Goal: Information Seeking & Learning: Check status

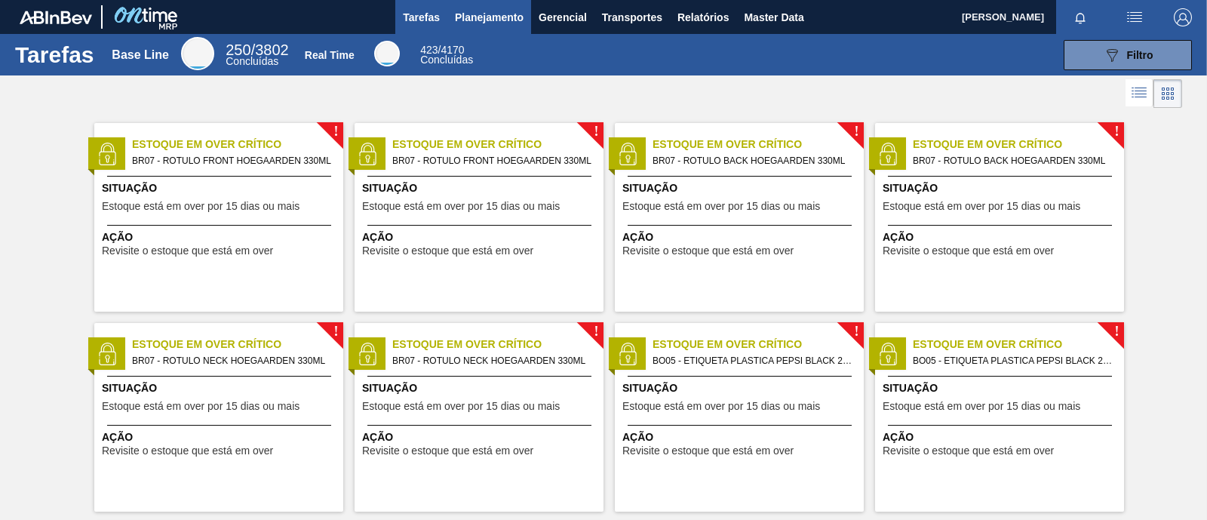
click at [504, 14] on span "Planejamento" at bounding box center [489, 17] width 69 height 18
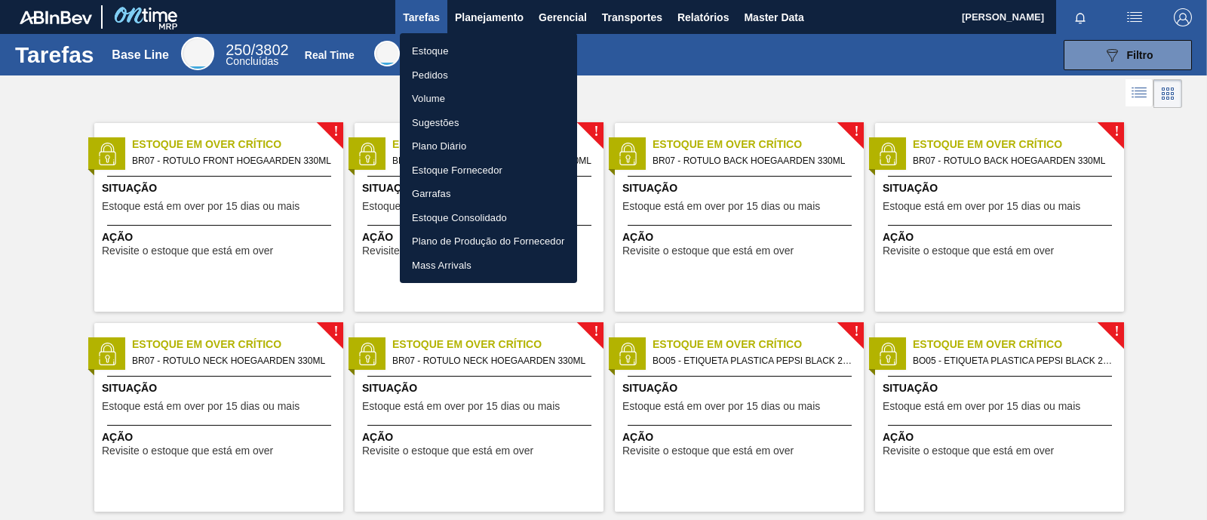
click at [462, 51] on li "Estoque" at bounding box center [488, 51] width 177 height 24
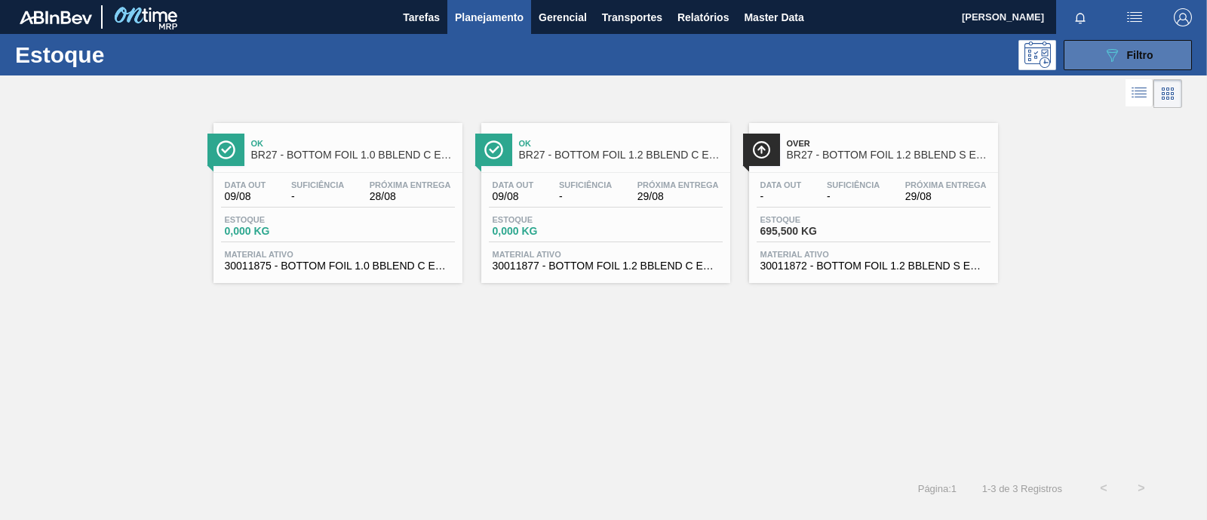
click at [1140, 51] on span "Filtro" at bounding box center [1140, 55] width 26 height 12
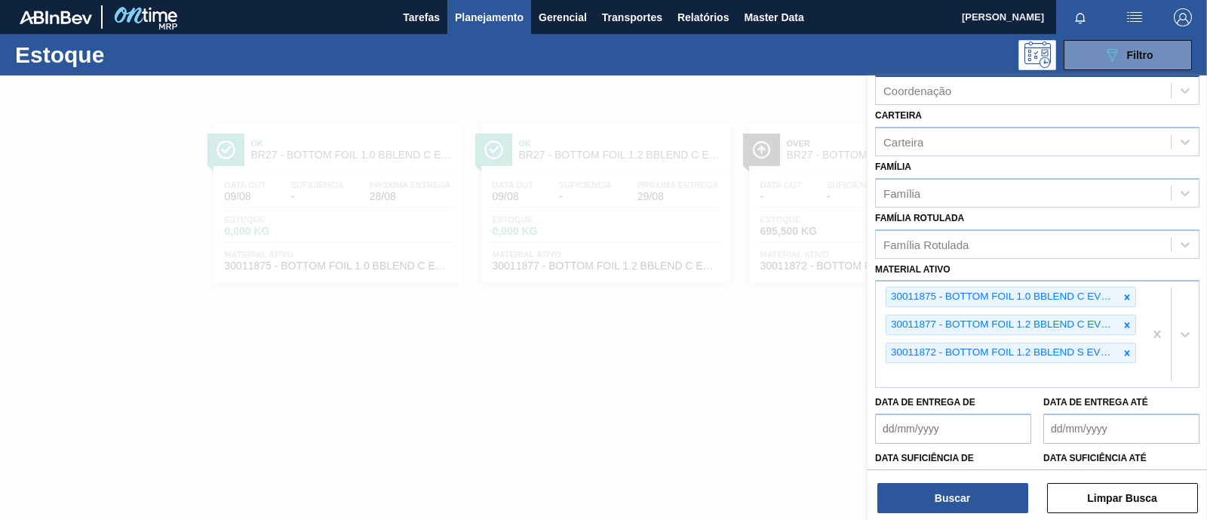
scroll to position [188, 0]
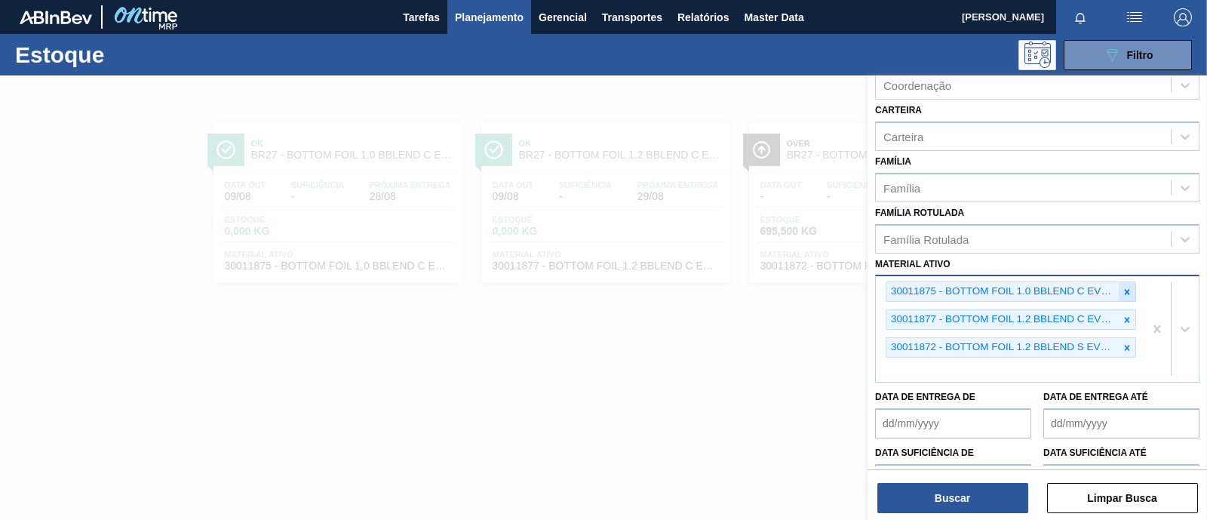
click at [1122, 287] on icon at bounding box center [1127, 292] width 11 height 11
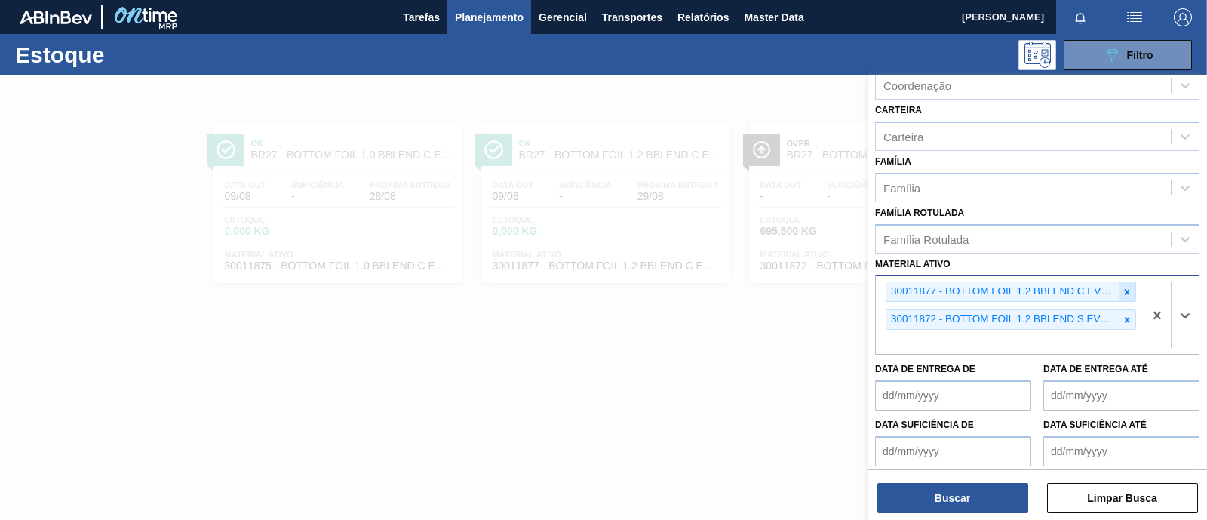
click at [1124, 290] on icon at bounding box center [1127, 292] width 11 height 11
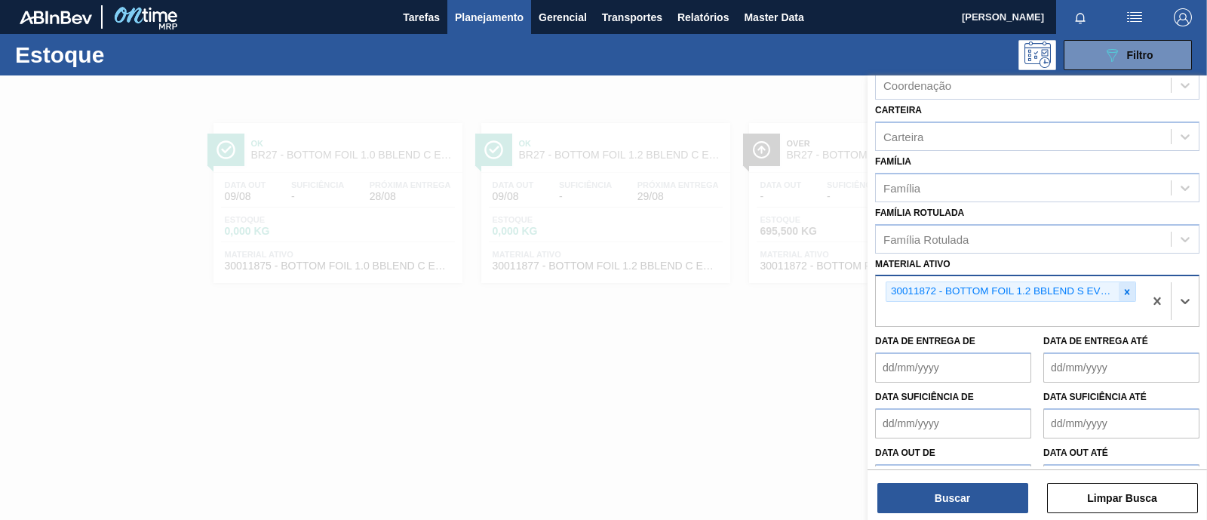
click at [1124, 296] on div at bounding box center [1127, 291] width 17 height 19
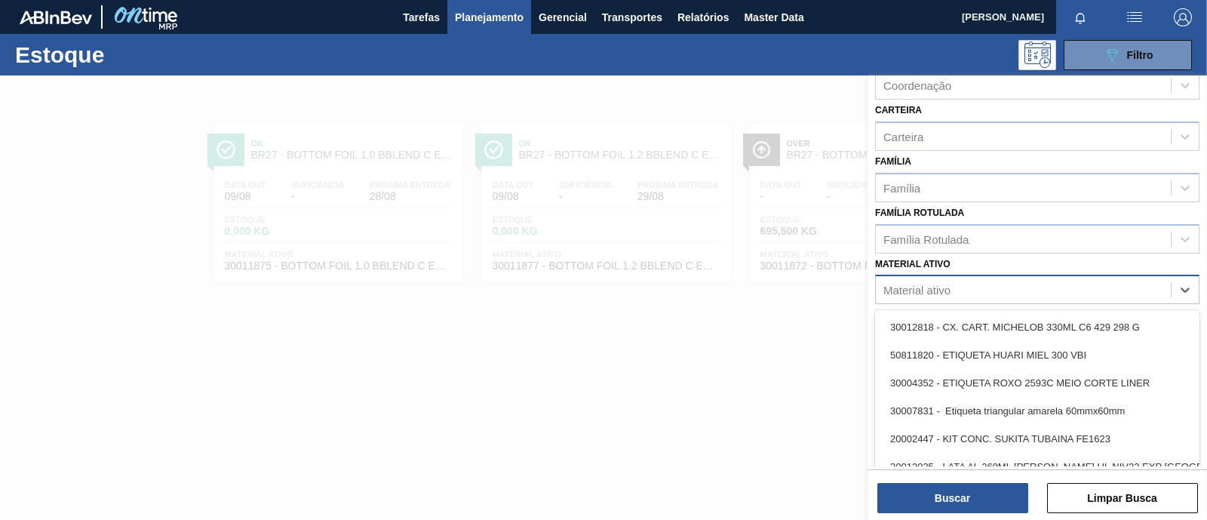
click at [1113, 286] on div "Material ativo" at bounding box center [1023, 290] width 295 height 22
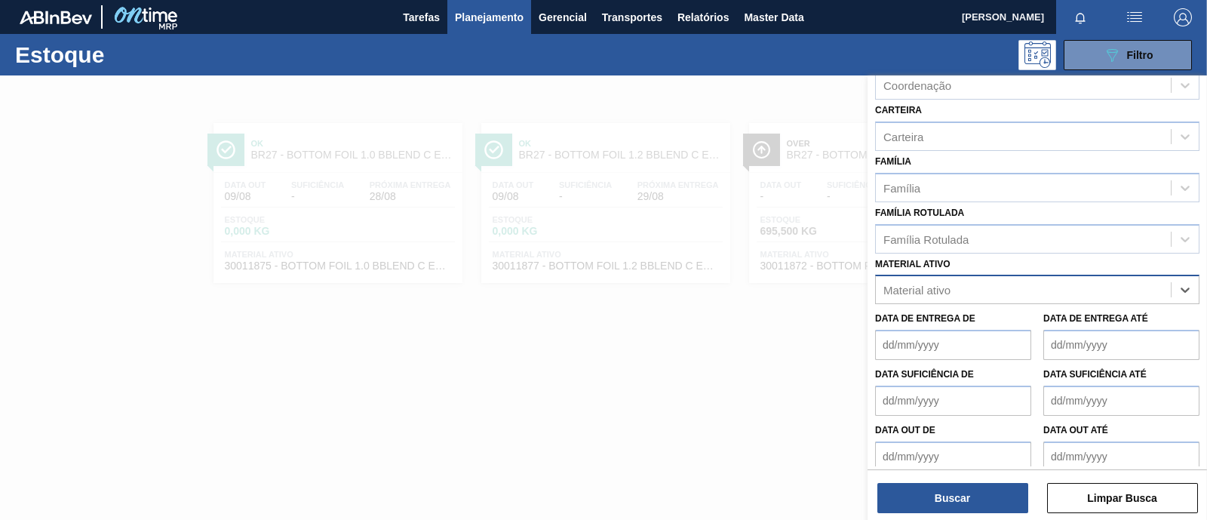
paste ativo "30009168 30033603 30017498 30029421"
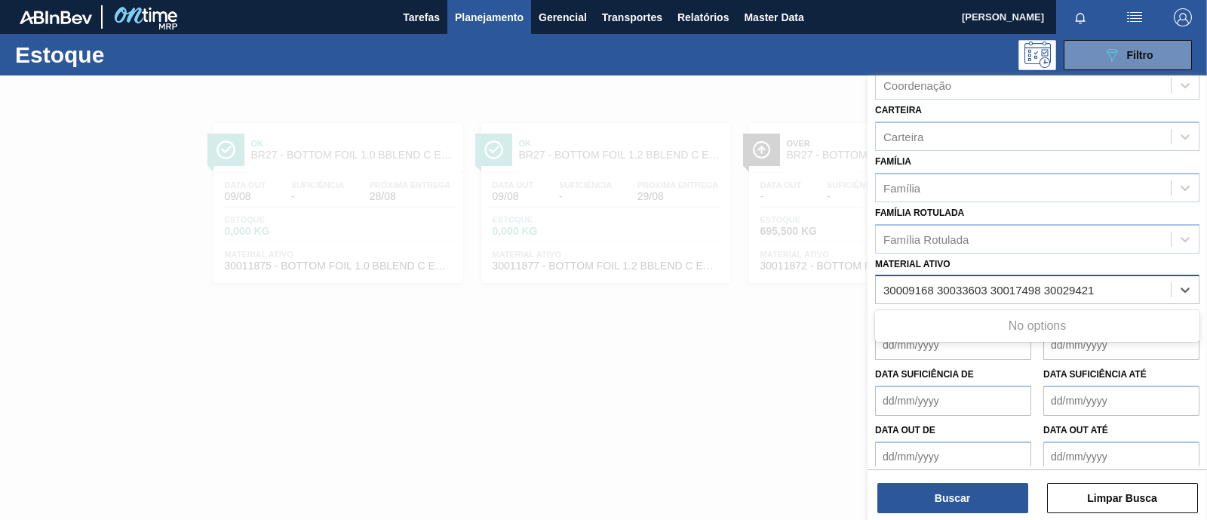
click at [935, 286] on ativo "30009168 30033603 30017498 30029421" at bounding box center [989, 290] width 212 height 13
drag, startPoint x: 935, startPoint y: 286, endPoint x: 1105, endPoint y: 290, distance: 170.5
click at [1105, 290] on div "30009168 30033603 30017498 30029421 30009168 30033603 30017498 30029421" at bounding box center [1023, 290] width 295 height 22
type ativo "30009168"
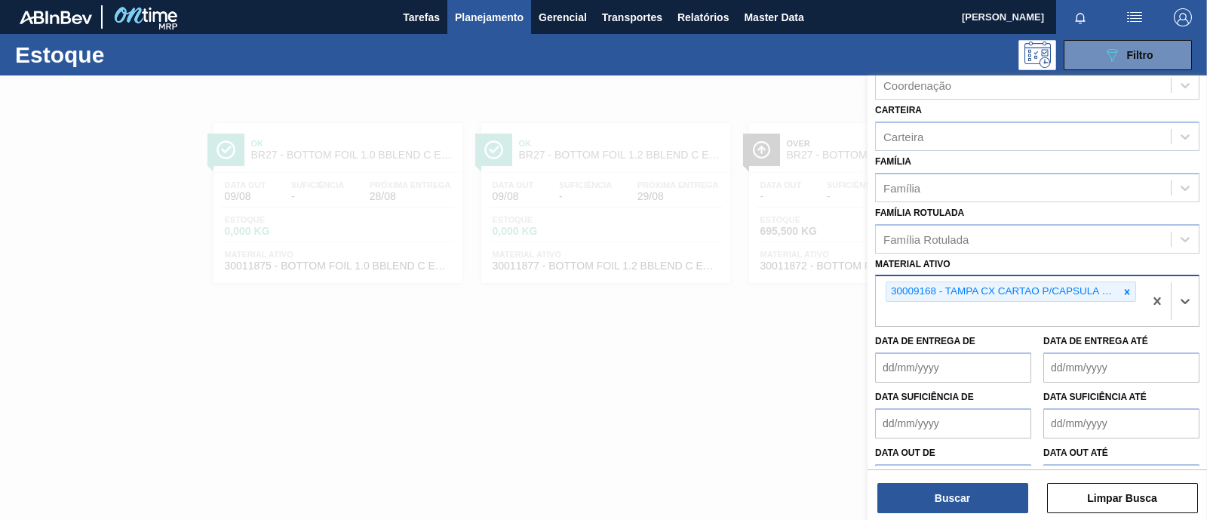
paste ativo "30033603 30017498 30029421"
type ativo "30033603 30017498 30029421"
drag, startPoint x: 1067, startPoint y: 310, endPoint x: 859, endPoint y: 299, distance: 208.4
click at [867, 299] on div "Status do Estoque Status do Estoque Origem Origem Destino Destino Coordenação C…" at bounding box center [1036, 335] width 339 height 520
paste ativo "30033603"
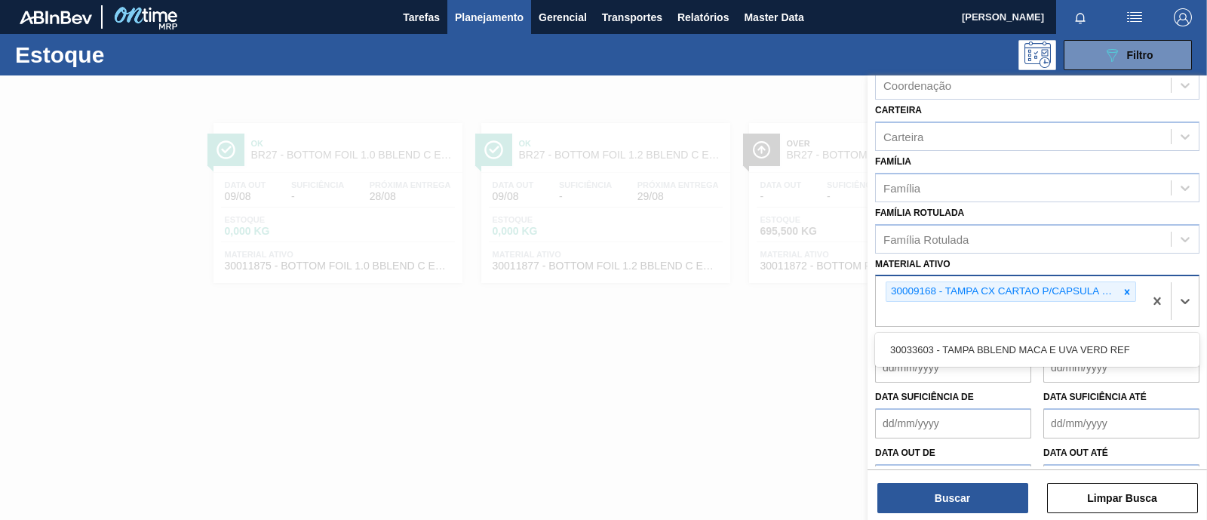
type ativo "30033603"
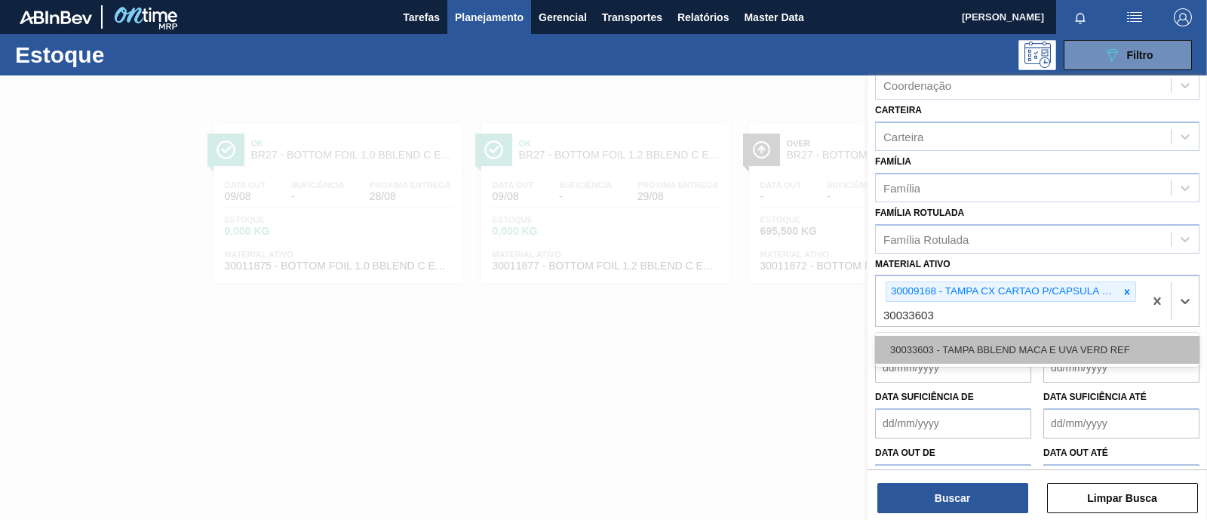
click at [964, 351] on div "30033603 - TAMPA BBLEND MACA E UVA VERD REF" at bounding box center [1037, 350] width 324 height 28
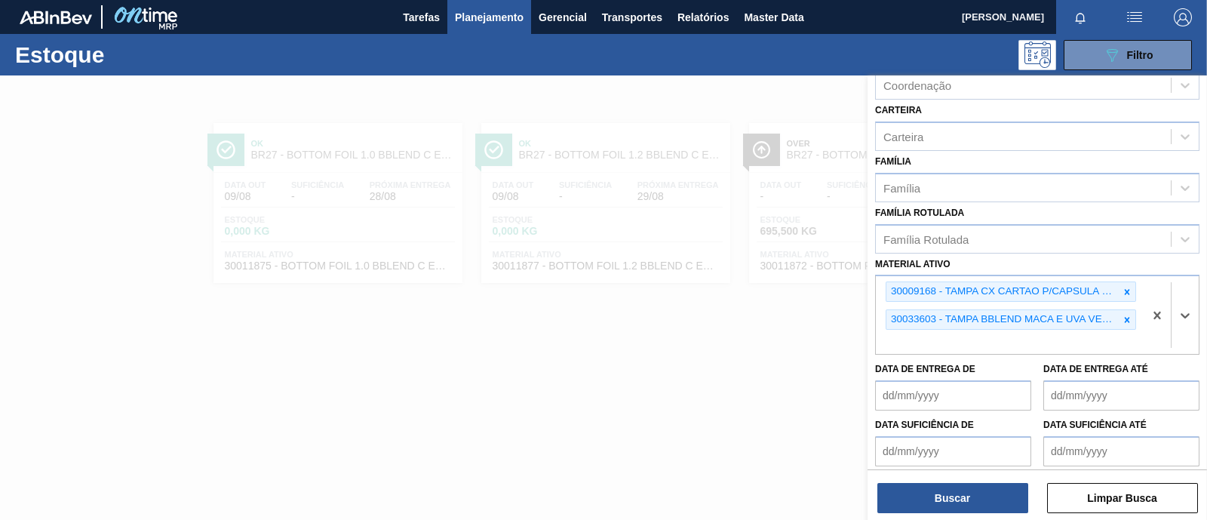
paste ativo "30017498"
type ativo "30017498"
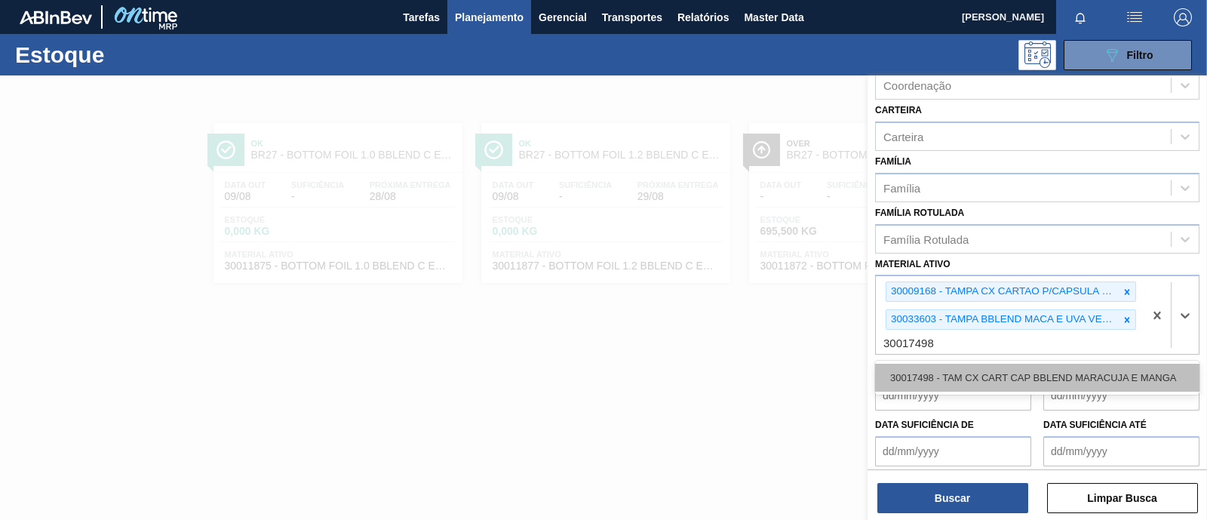
click at [972, 373] on div "30017498 - TAM CX CART CAP BBLEND MARACUJA E MANGA" at bounding box center [1037, 378] width 324 height 28
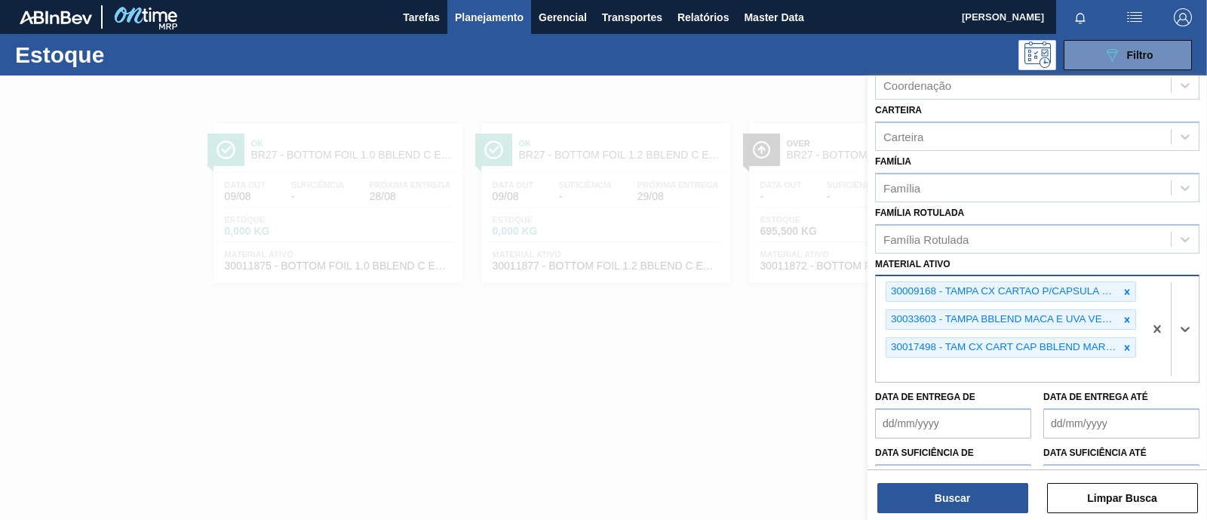
paste ativo "30029421"
type ativo "30029421"
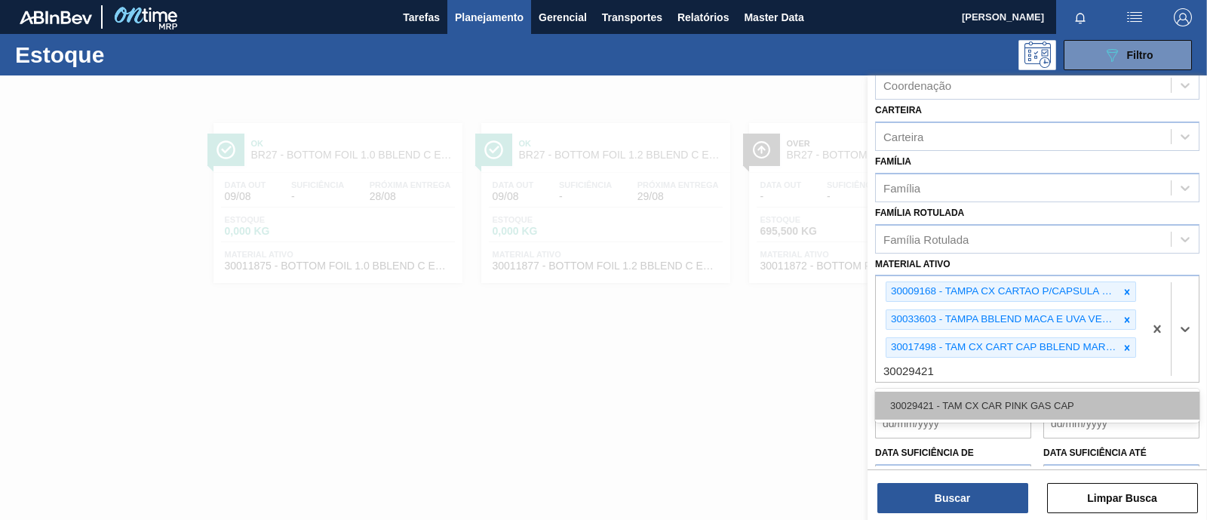
click at [973, 398] on div "30029421 - TAM CX CAR PINK GAS CAP" at bounding box center [1037, 405] width 324 height 28
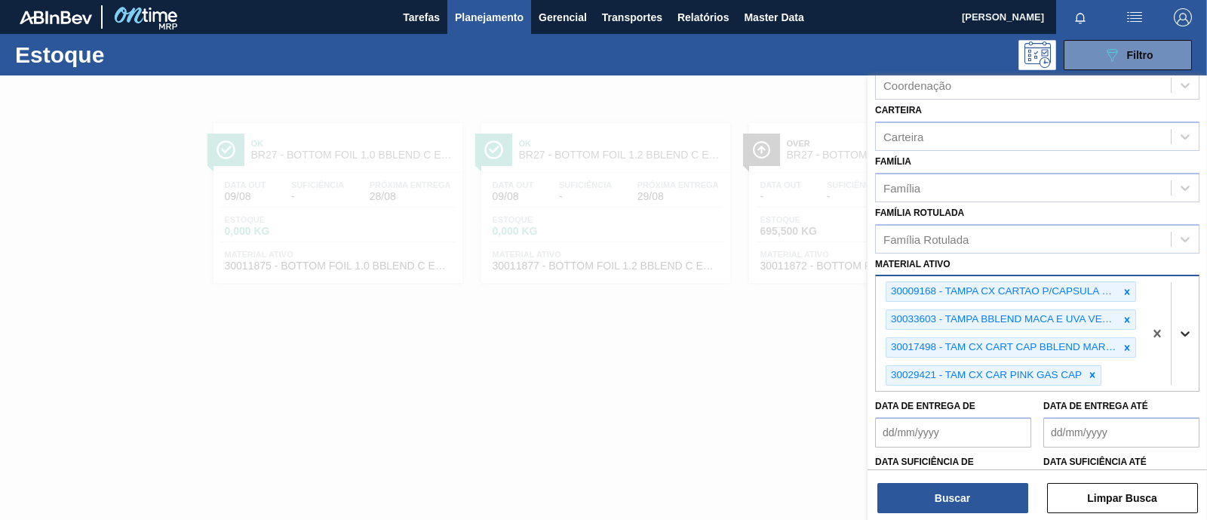
click at [1180, 340] on div at bounding box center [1184, 333] width 27 height 27
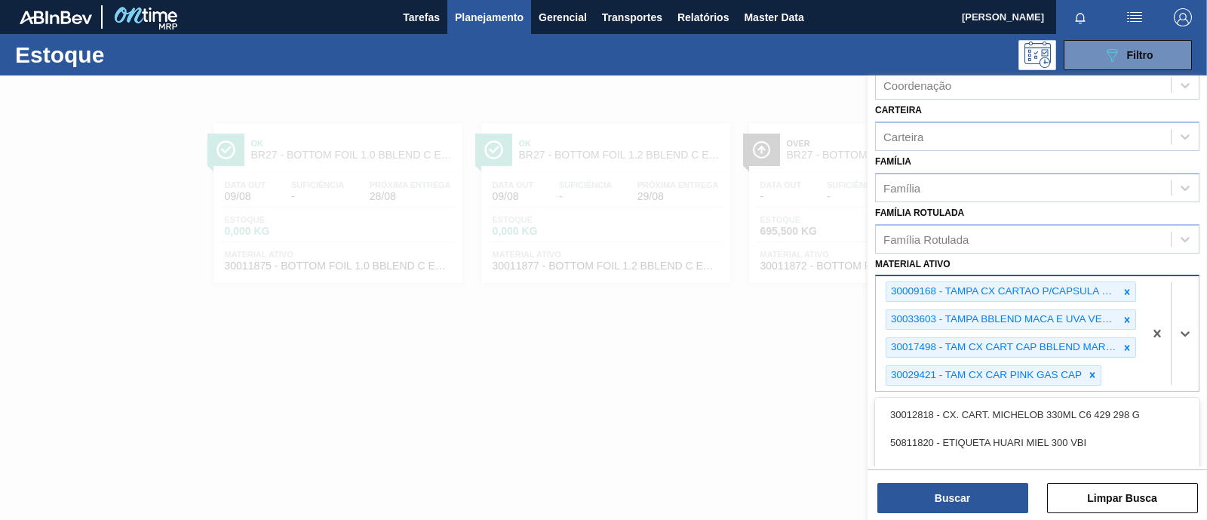
click at [1148, 365] on div at bounding box center [1170, 333] width 55 height 115
paste ativo "30009202"
type ativo "30009202"
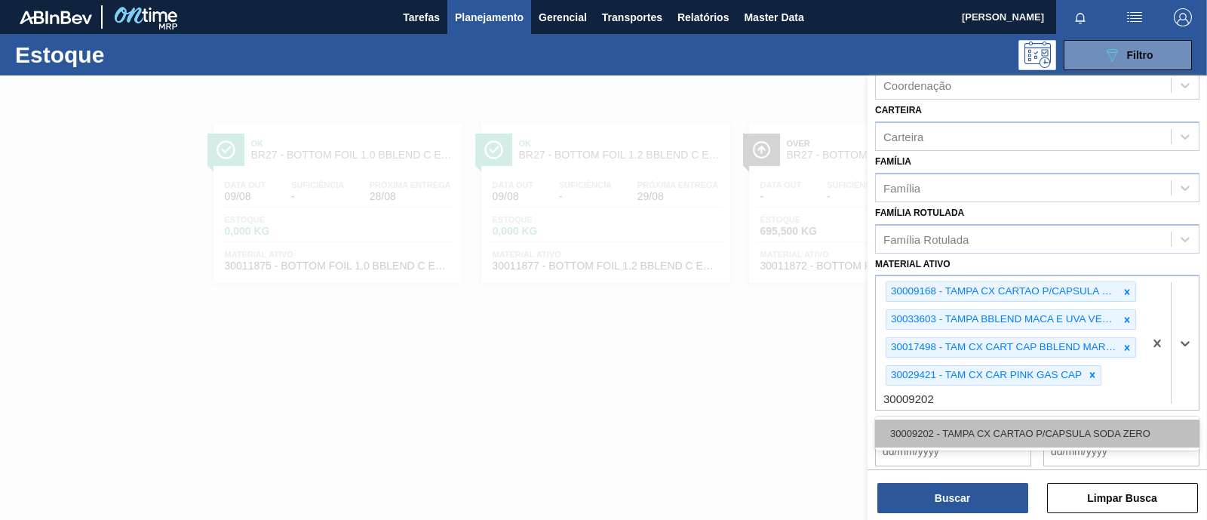
click at [1041, 429] on div "30009202 - TAMPA CX CARTAO P/CAPSULA SODA ZERO" at bounding box center [1037, 433] width 324 height 28
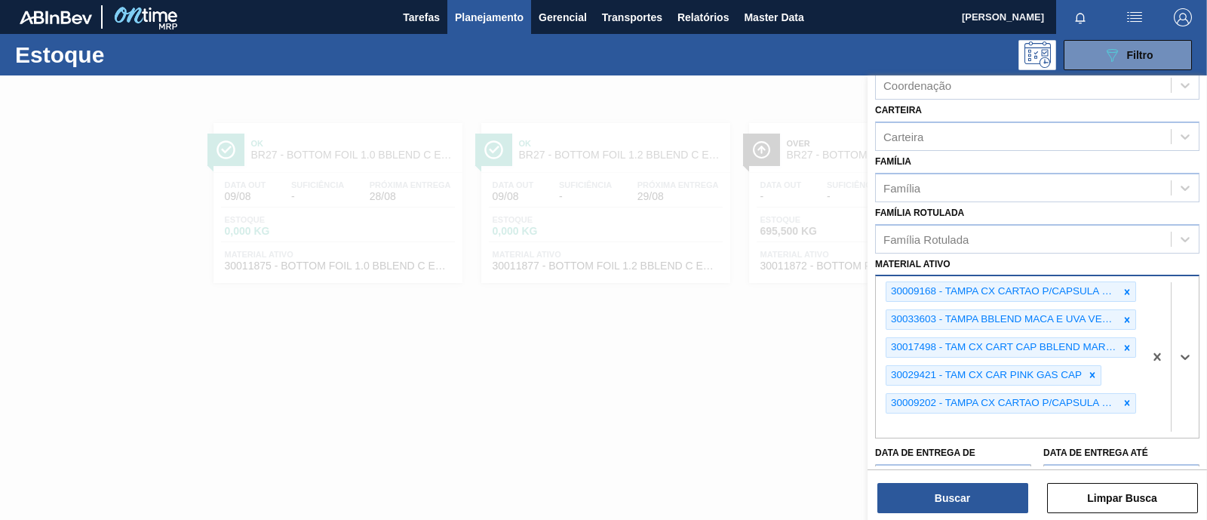
paste ativo "30011913"
type ativo "30011913"
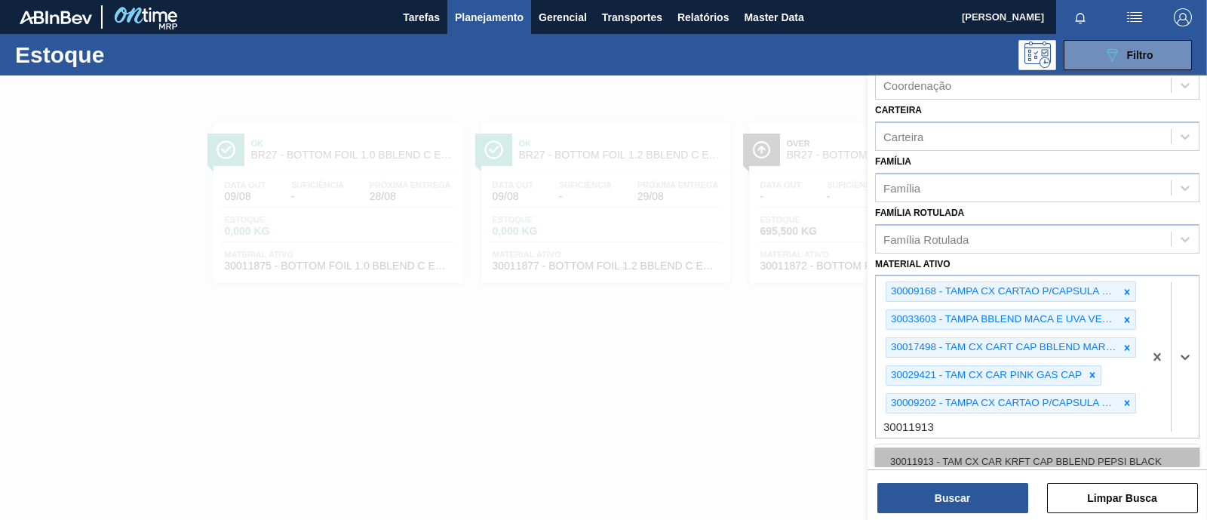
click at [1001, 454] on div "30011913 - TAM CX CAR KRFT CAP BBLEND PEPSI BLACK" at bounding box center [1037, 461] width 324 height 28
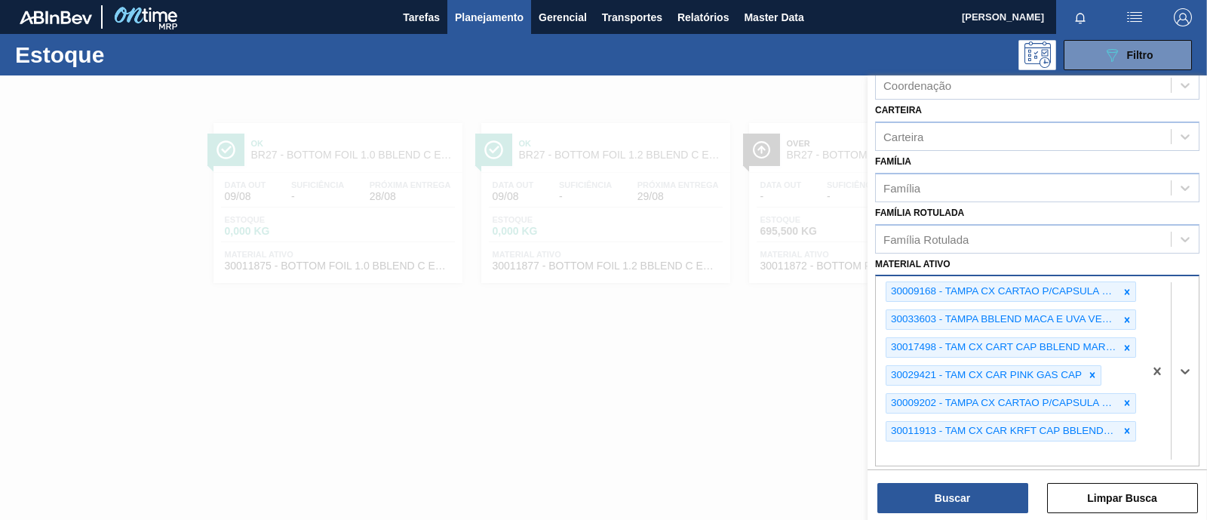
paste ativo "30009210"
type ativo "30009210"
paste ativo "30008433"
type ativo "30008433"
drag, startPoint x: 936, startPoint y: 450, endPoint x: 866, endPoint y: 448, distance: 70.2
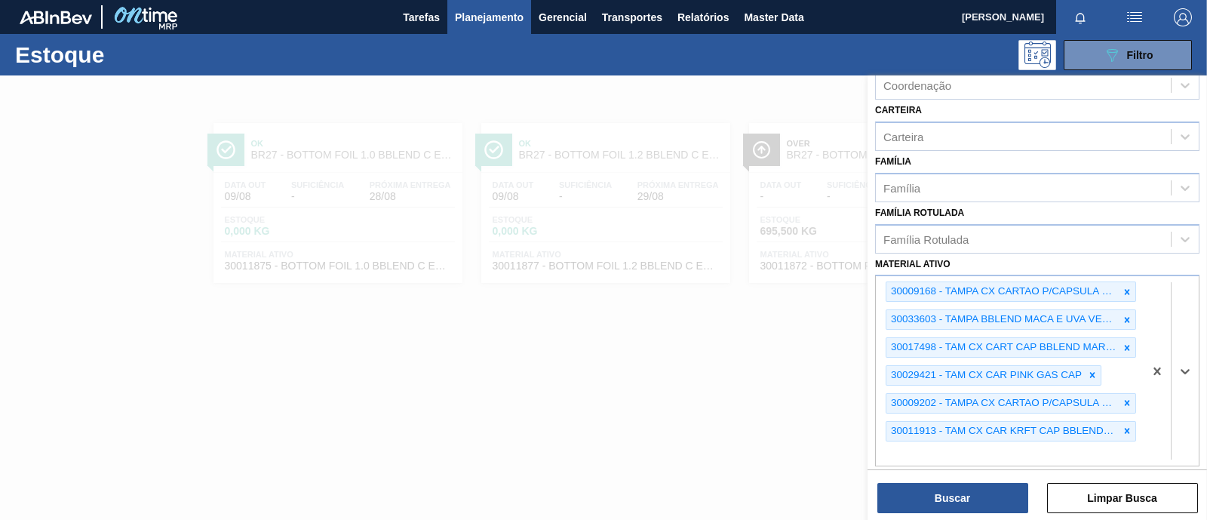
click at [867, 448] on div "Status do Estoque Status do Estoque Origem Origem Destino Destino Coordenação C…" at bounding box center [1036, 335] width 339 height 520
paste ativo "30008433"
type ativo "30008433"
drag, startPoint x: 932, startPoint y: 448, endPoint x: 830, endPoint y: 450, distance: 101.9
click at [867, 450] on div "Status do Estoque Status do Estoque Origem Origem Destino Destino Coordenação C…" at bounding box center [1036, 335] width 339 height 520
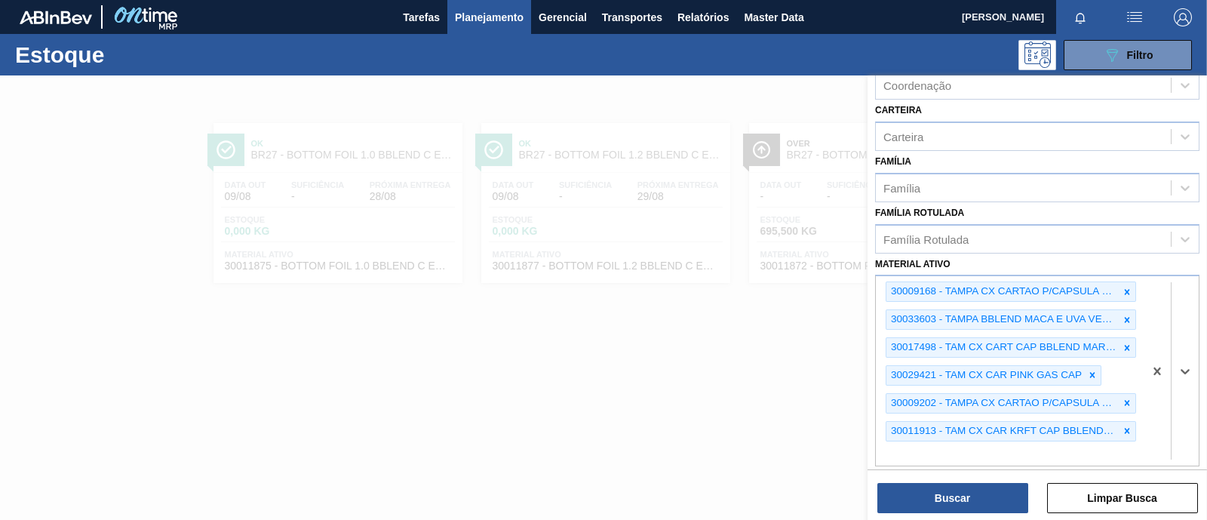
paste ativo "30005083"
type ativo "30005083"
paste ativo "30008438"
type ativo "3"
click at [1128, 428] on icon at bounding box center [1127, 430] width 11 height 11
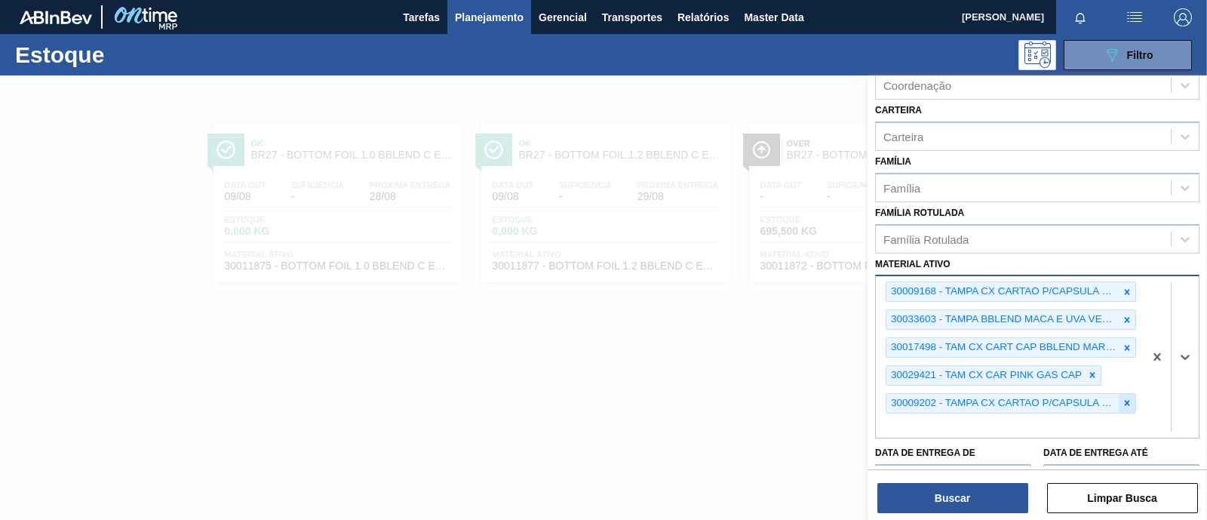
click at [1124, 397] on icon at bounding box center [1127, 402] width 11 height 11
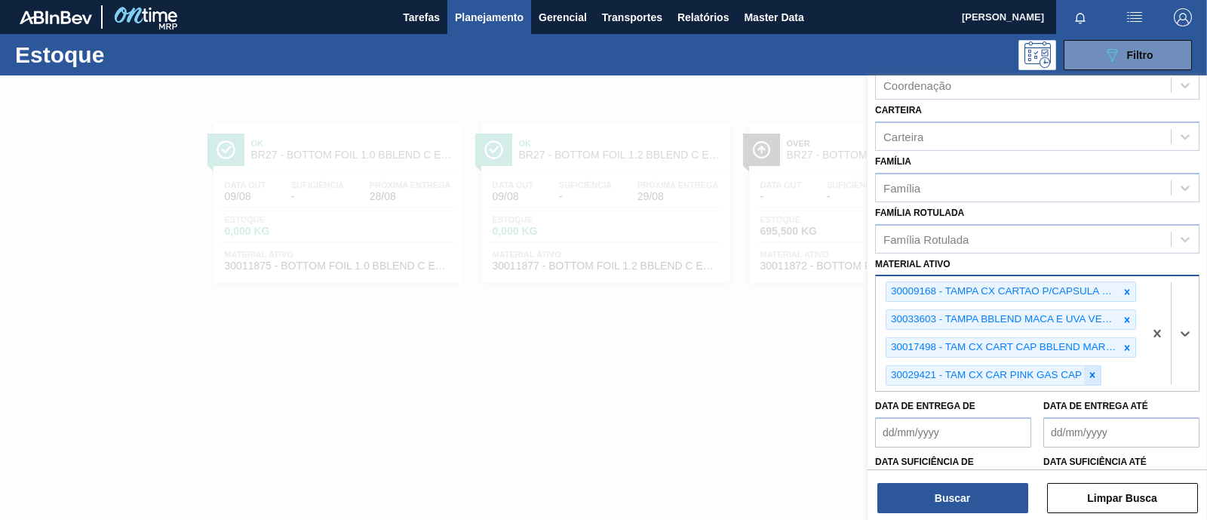
click at [1096, 370] on icon at bounding box center [1092, 375] width 11 height 11
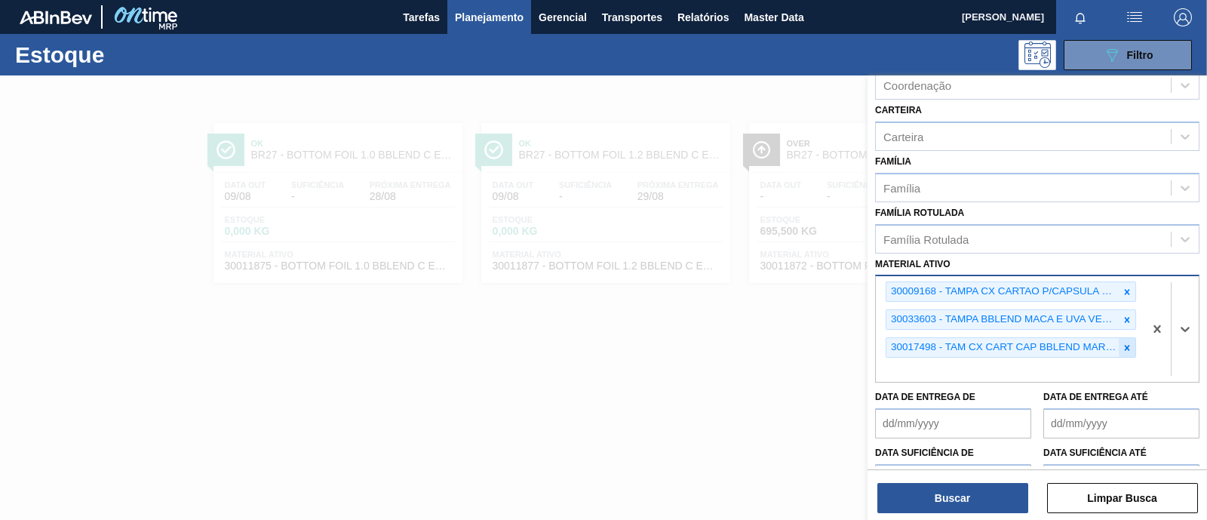
click at [1125, 345] on icon at bounding box center [1127, 347] width 5 height 5
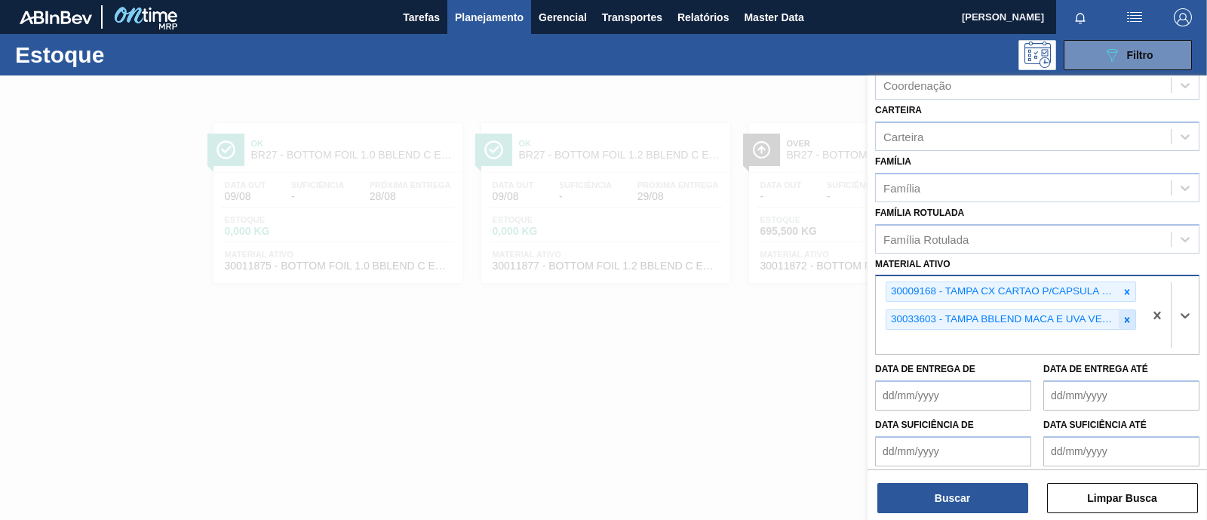
click at [1129, 315] on icon at bounding box center [1127, 320] width 11 height 11
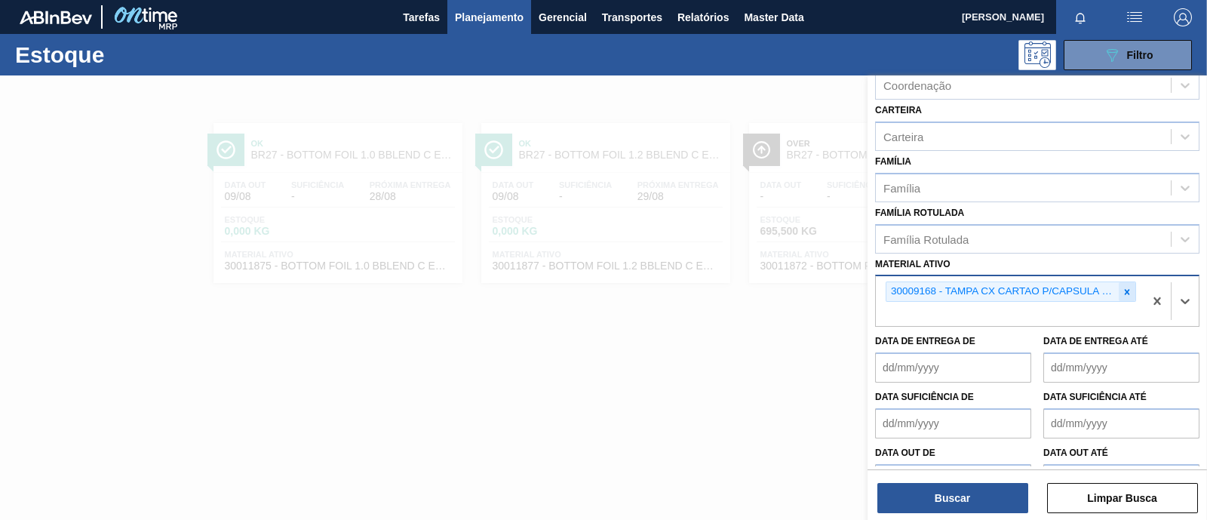
click at [1128, 288] on icon at bounding box center [1127, 292] width 11 height 11
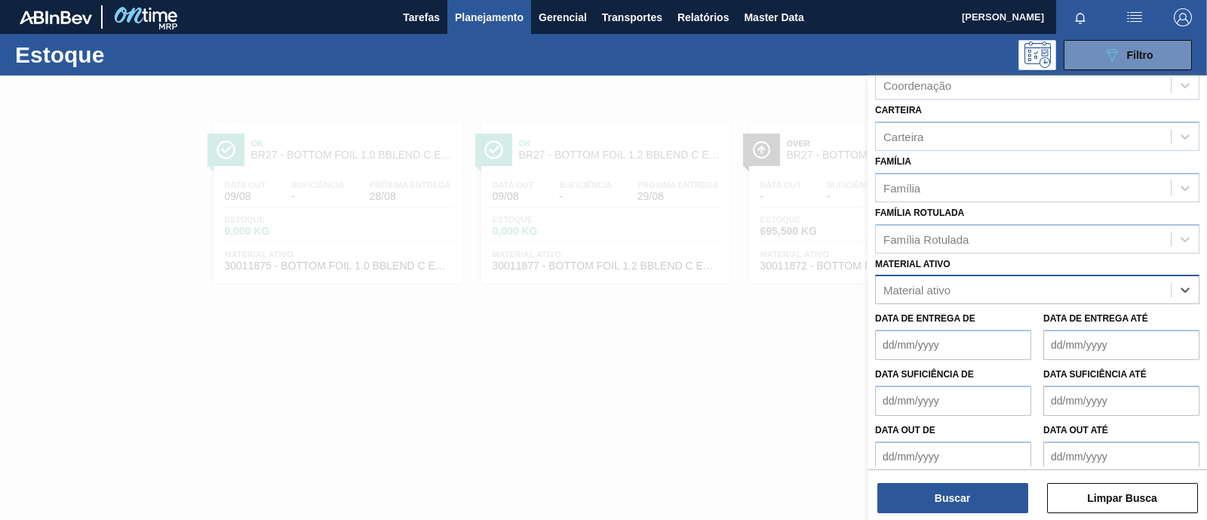
paste ativo "30009210"
type ativo "30009210"
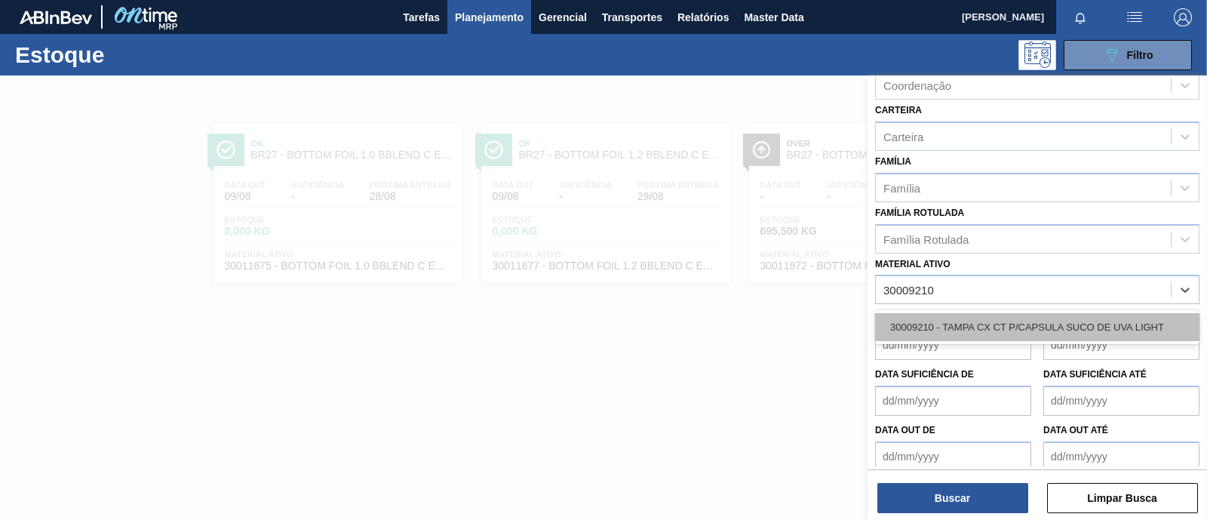
click at [994, 313] on div "30009210 - TAMPA CX CT P/CAPSULA SUCO DE UVA LIGHT" at bounding box center [1037, 327] width 324 height 28
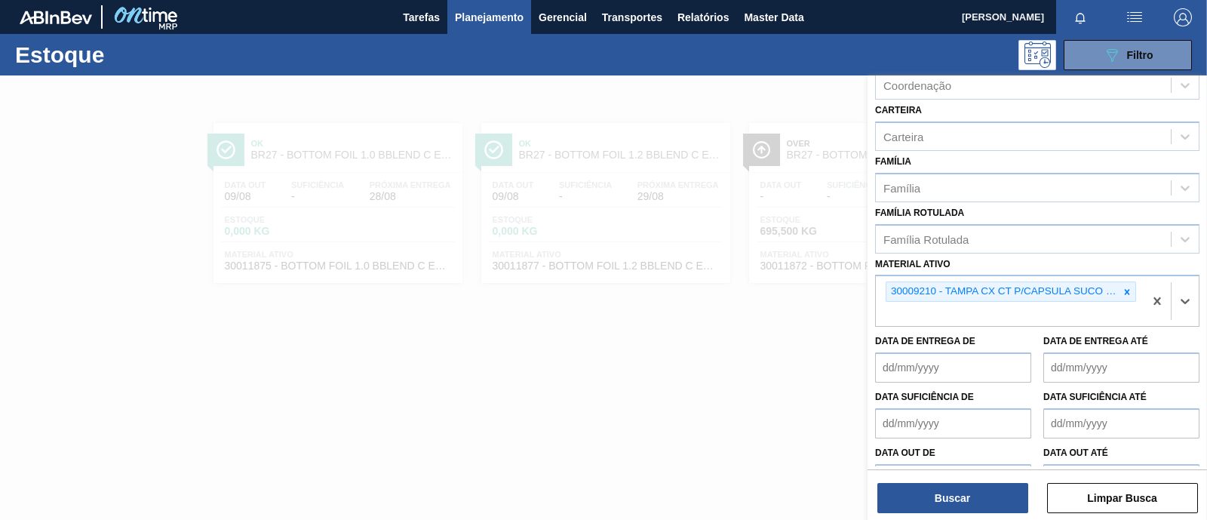
paste ativo "30008433"
type ativo "30008433"
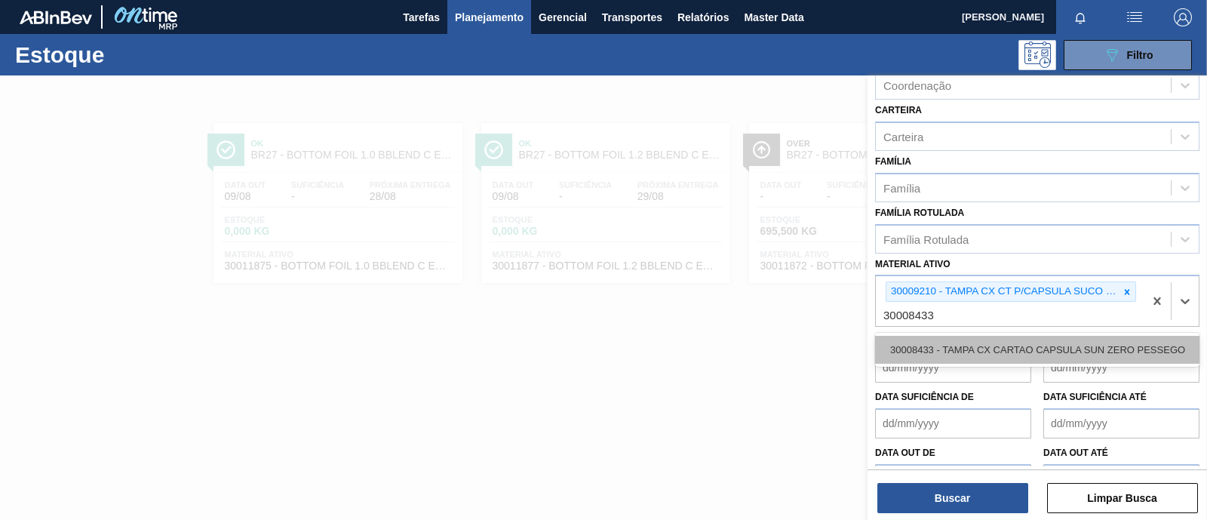
click at [997, 337] on div "30008433 - TAMPA CX CARTAO CAPSULA SUN ZERO PESSEGO" at bounding box center [1037, 350] width 324 height 28
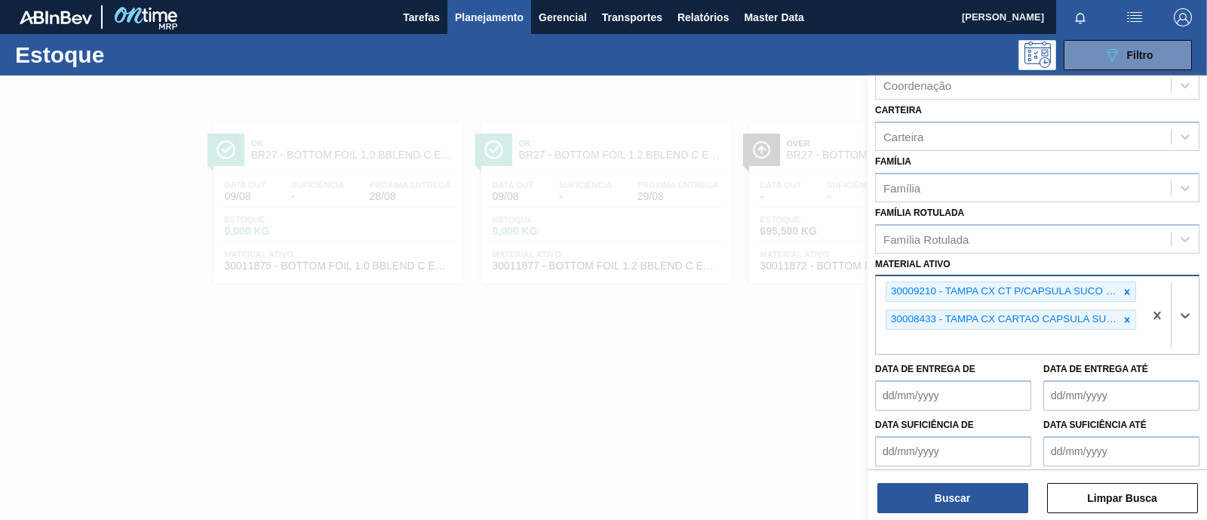
click at [1003, 288] on div "30009210 - TAMPA CX CT P/CAPSULA SUCO DE UVA LIGHT" at bounding box center [1002, 291] width 232 height 19
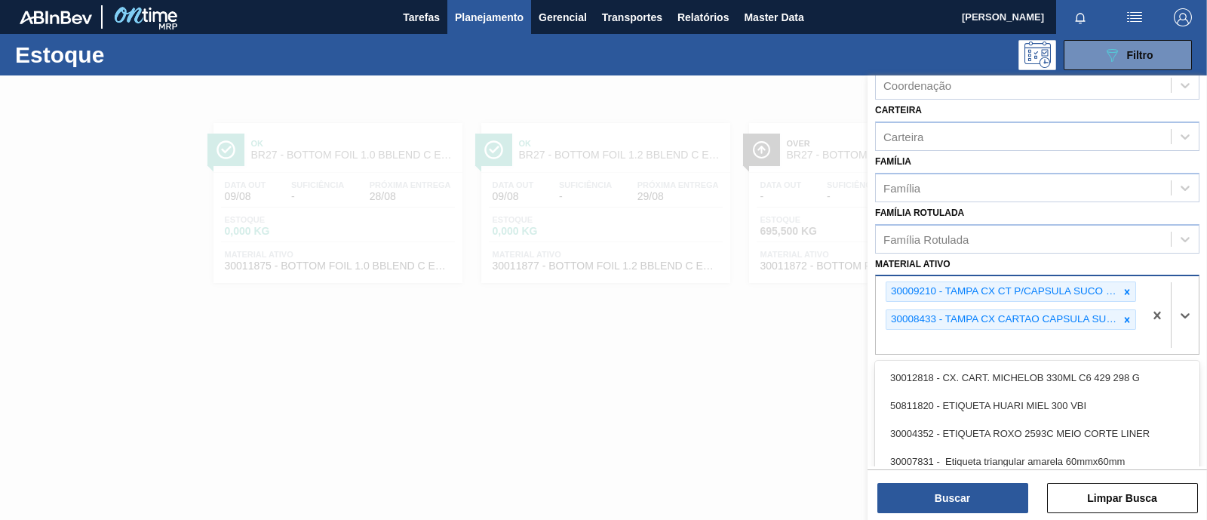
click at [1002, 311] on div "30008433 - TAMPA CX CARTAO CAPSULA SUN ZERO PESSEGO" at bounding box center [1002, 319] width 232 height 19
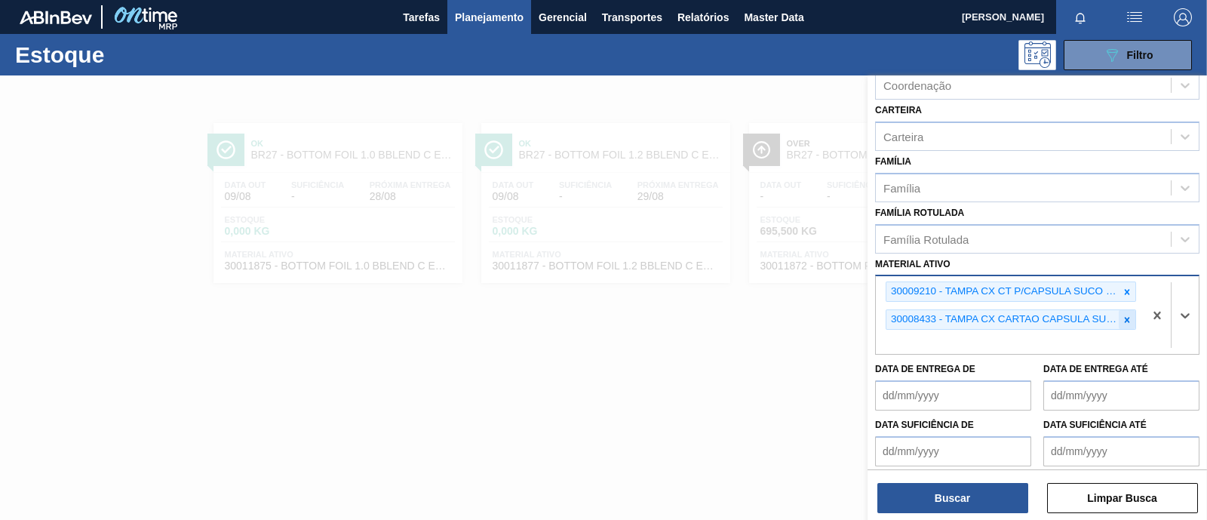
click at [1127, 315] on icon at bounding box center [1127, 320] width 11 height 11
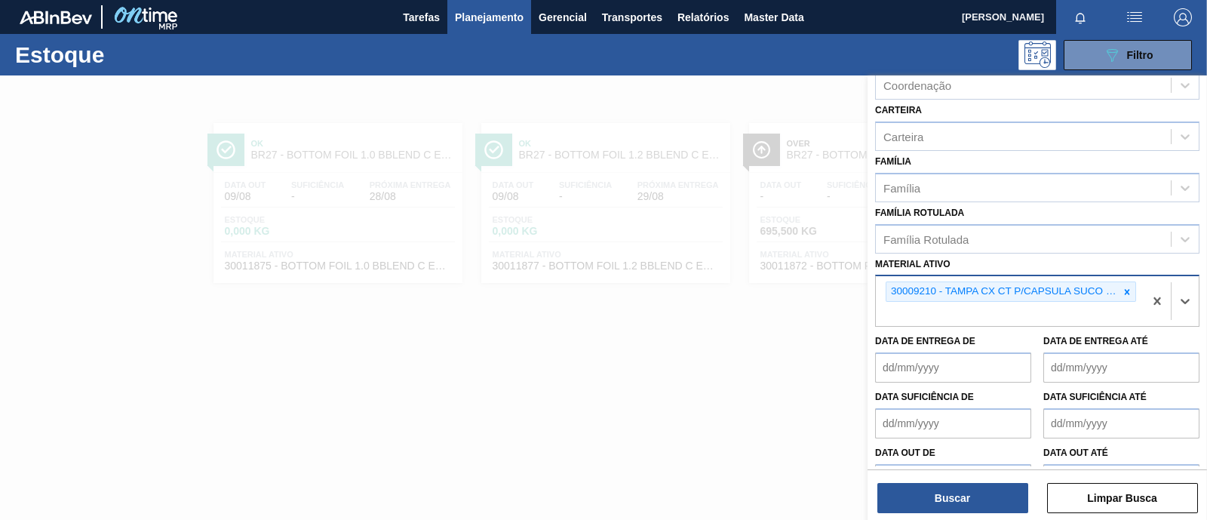
paste ativo "30008433"
type ativo "30008433"
paste ativo "30005083"
type ativo "30005083"
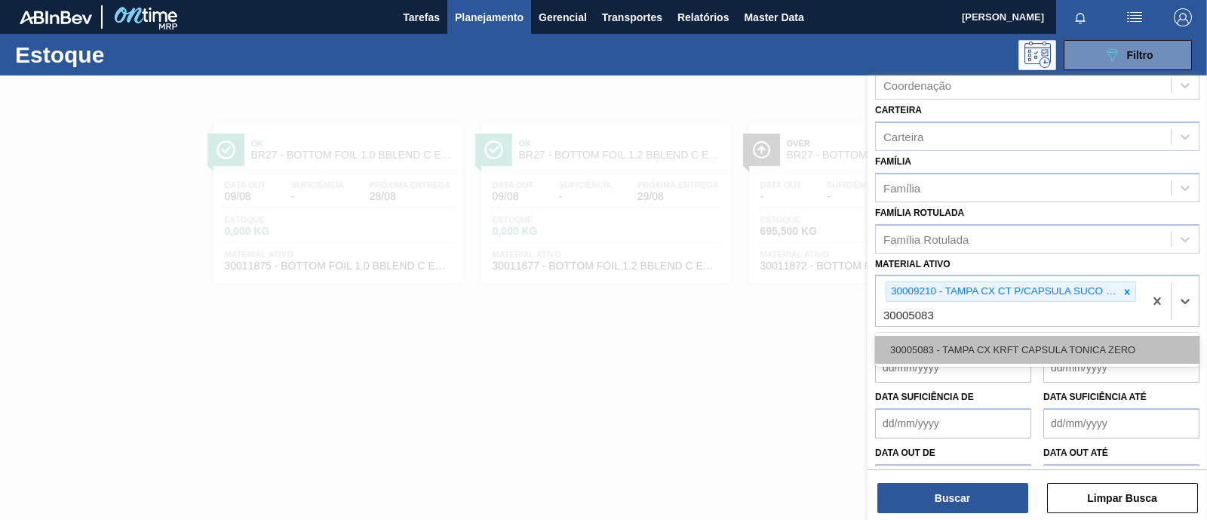
click at [969, 342] on div "30005083 - TAMPA CX KRFT CAPSULA TONICA ZERO" at bounding box center [1037, 350] width 324 height 28
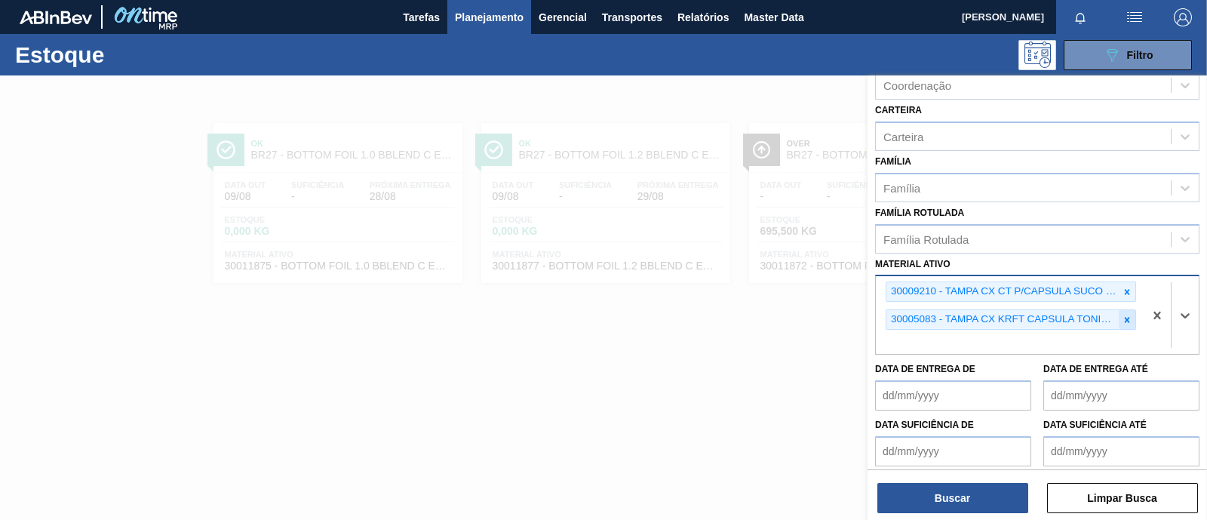
click at [1128, 321] on div at bounding box center [1127, 319] width 17 height 19
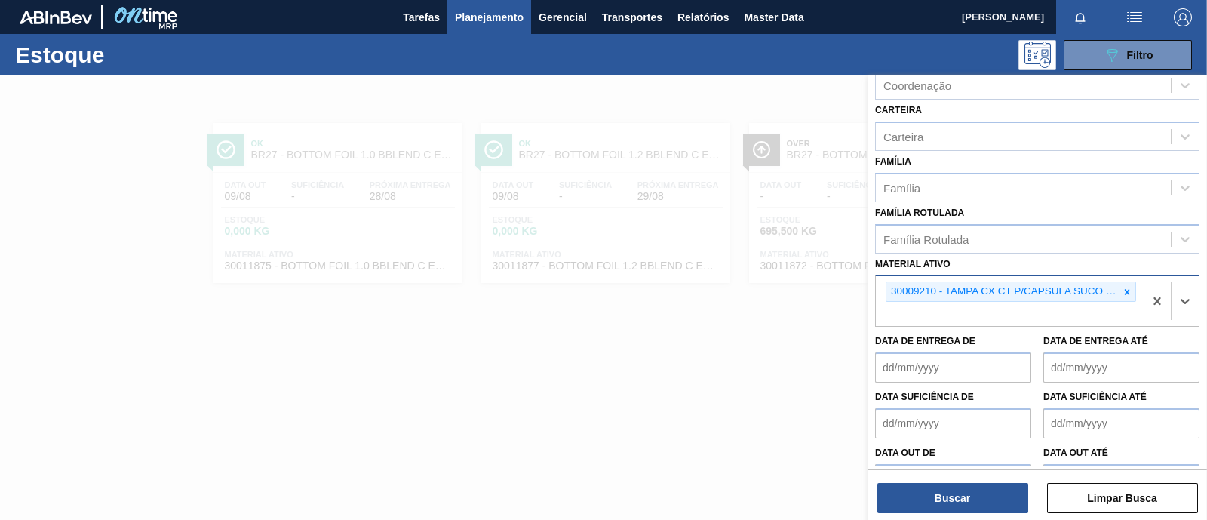
paste ativo "30008438"
type ativo "30008438"
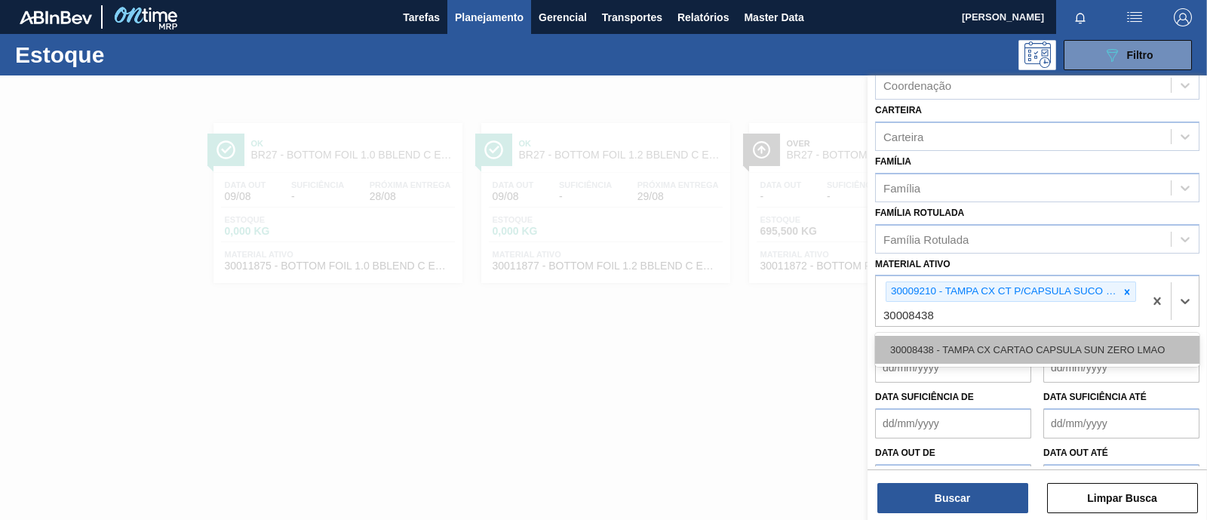
click at [996, 341] on div "30008438 - TAMPA CX CARTAO CAPSULA SUN ZERO LMAO" at bounding box center [1037, 350] width 324 height 28
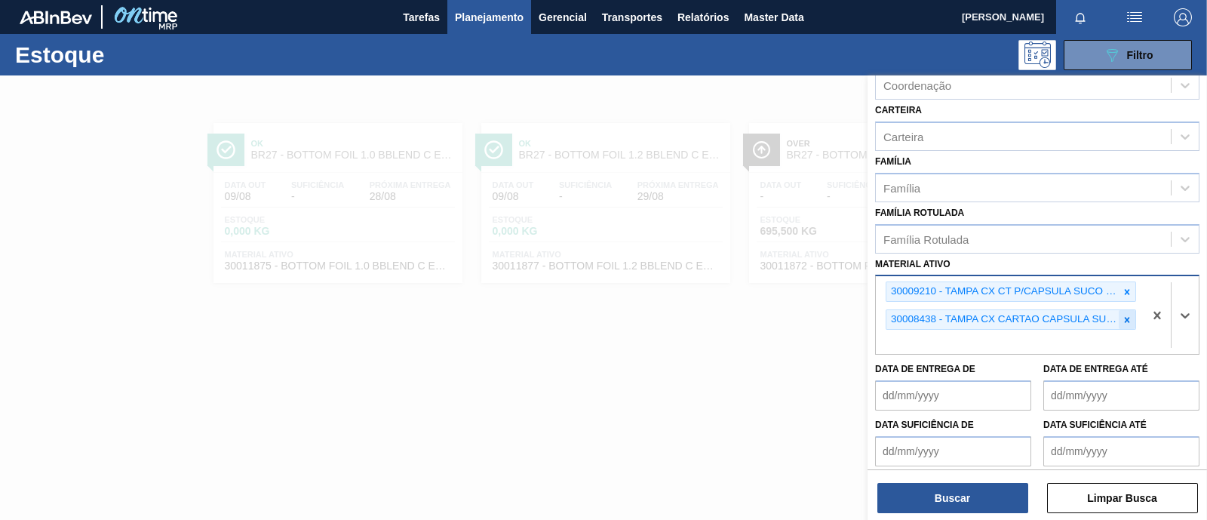
click at [1123, 318] on icon at bounding box center [1127, 320] width 11 height 11
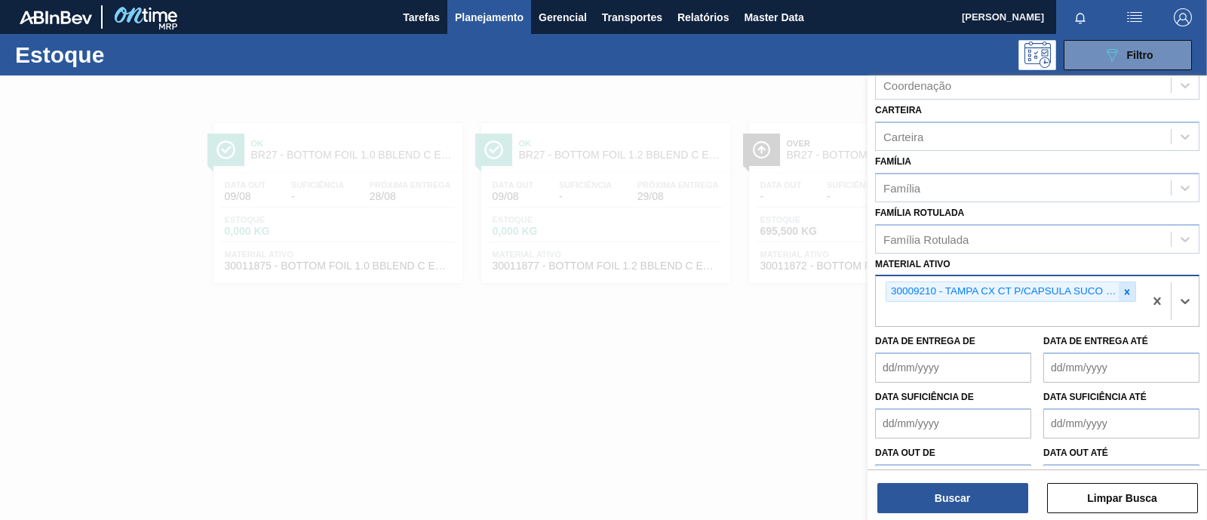
click at [1122, 288] on icon at bounding box center [1127, 292] width 11 height 11
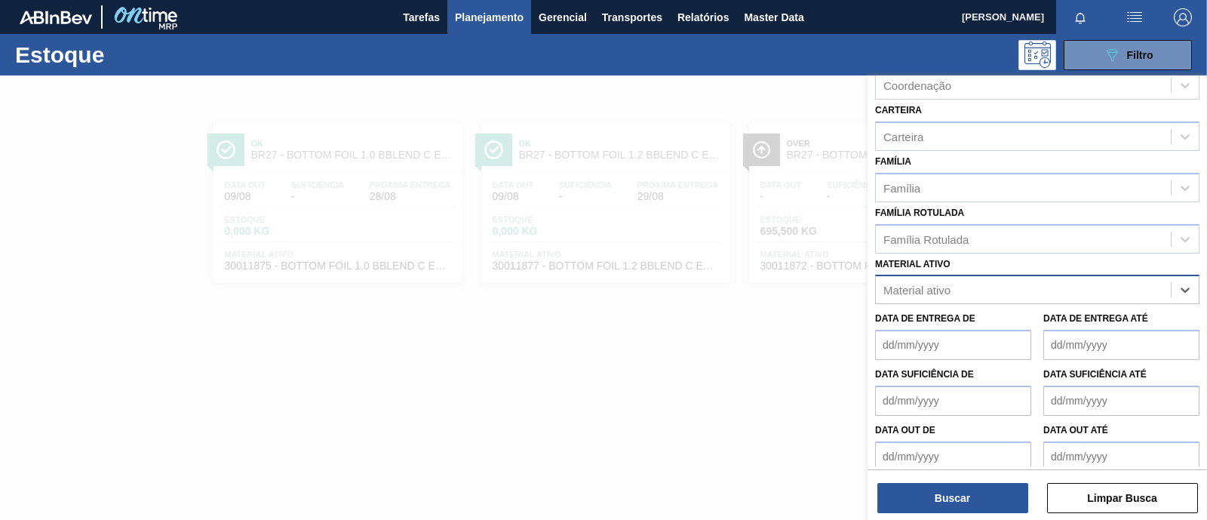
click at [752, 335] on div at bounding box center [603, 335] width 1207 height 520
